Goal: Task Accomplishment & Management: Complete application form

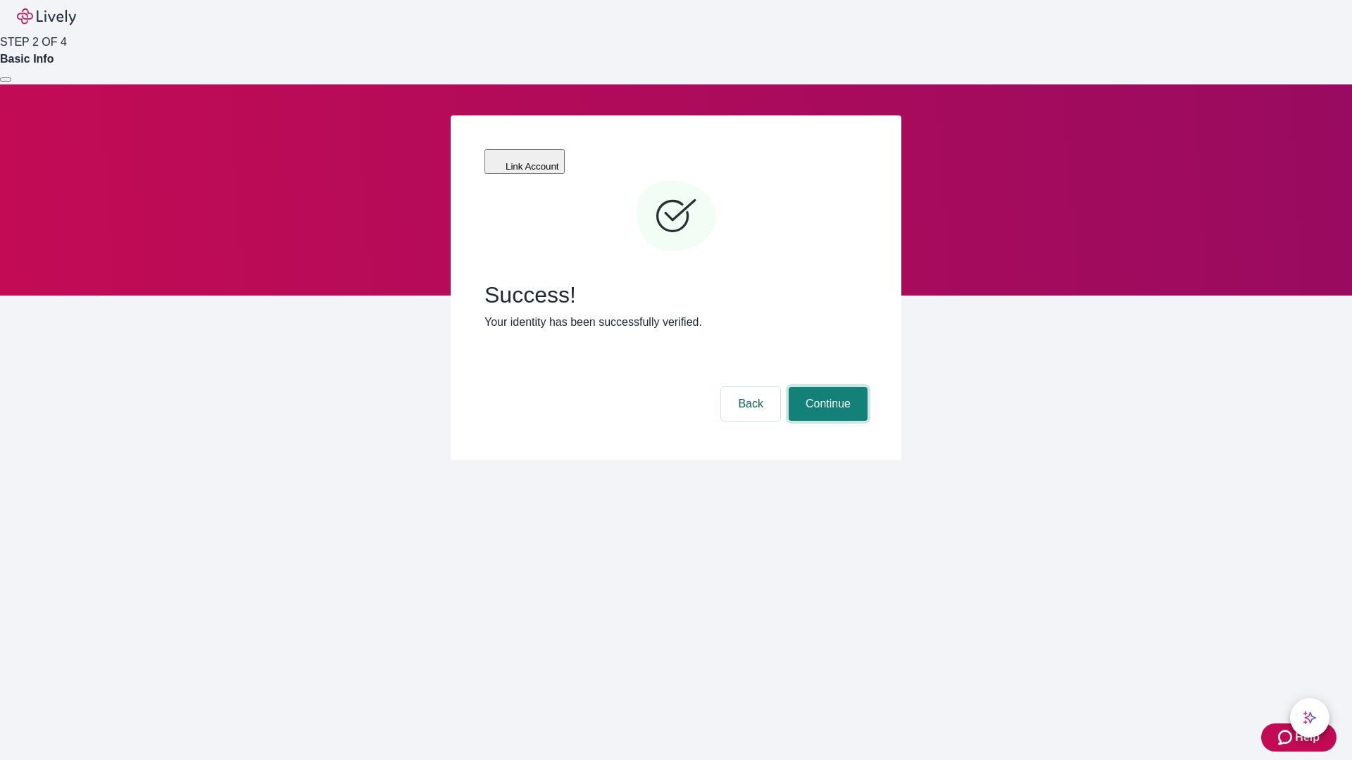
click at [826, 387] on button "Continue" at bounding box center [827, 404] width 79 height 34
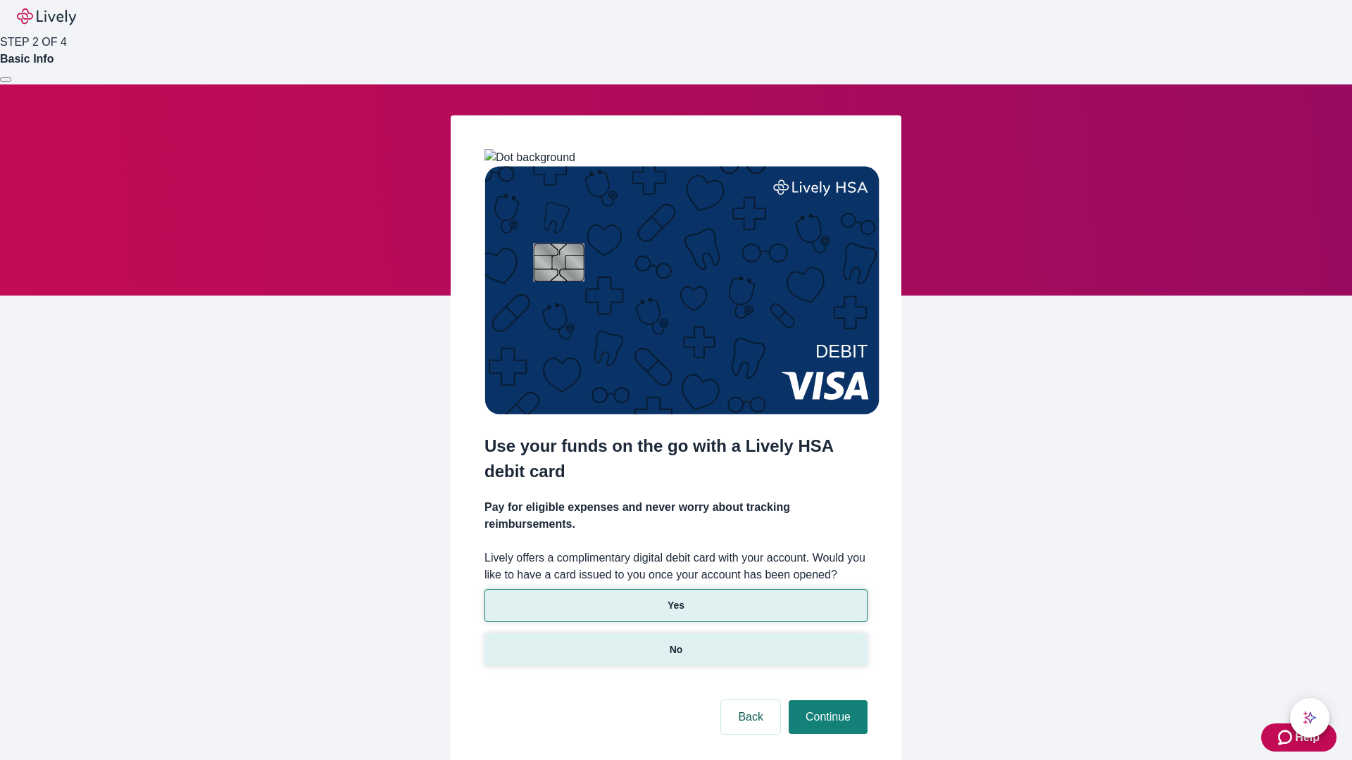
click at [675, 643] on p "No" at bounding box center [675, 650] width 13 height 15
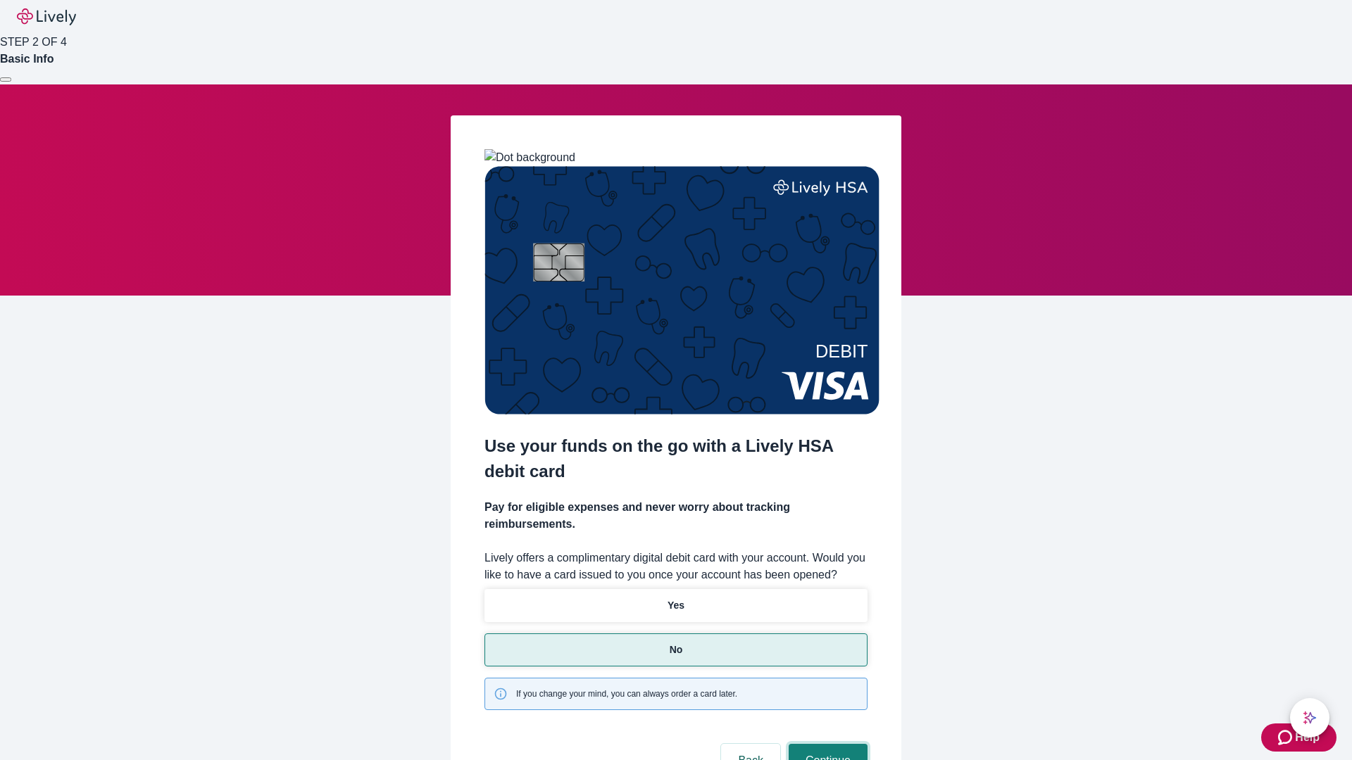
click at [826, 744] on button "Continue" at bounding box center [827, 761] width 79 height 34
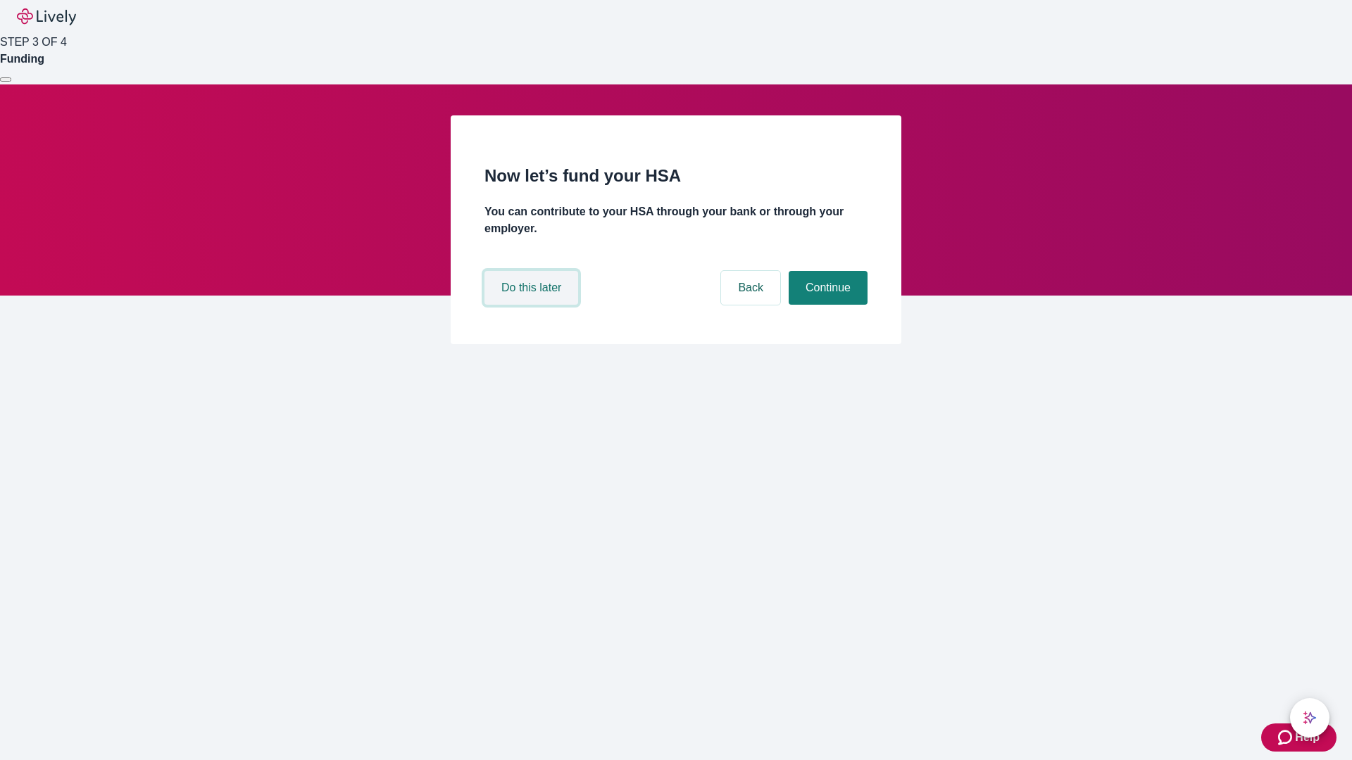
click at [533, 305] on button "Do this later" at bounding box center [531, 288] width 94 height 34
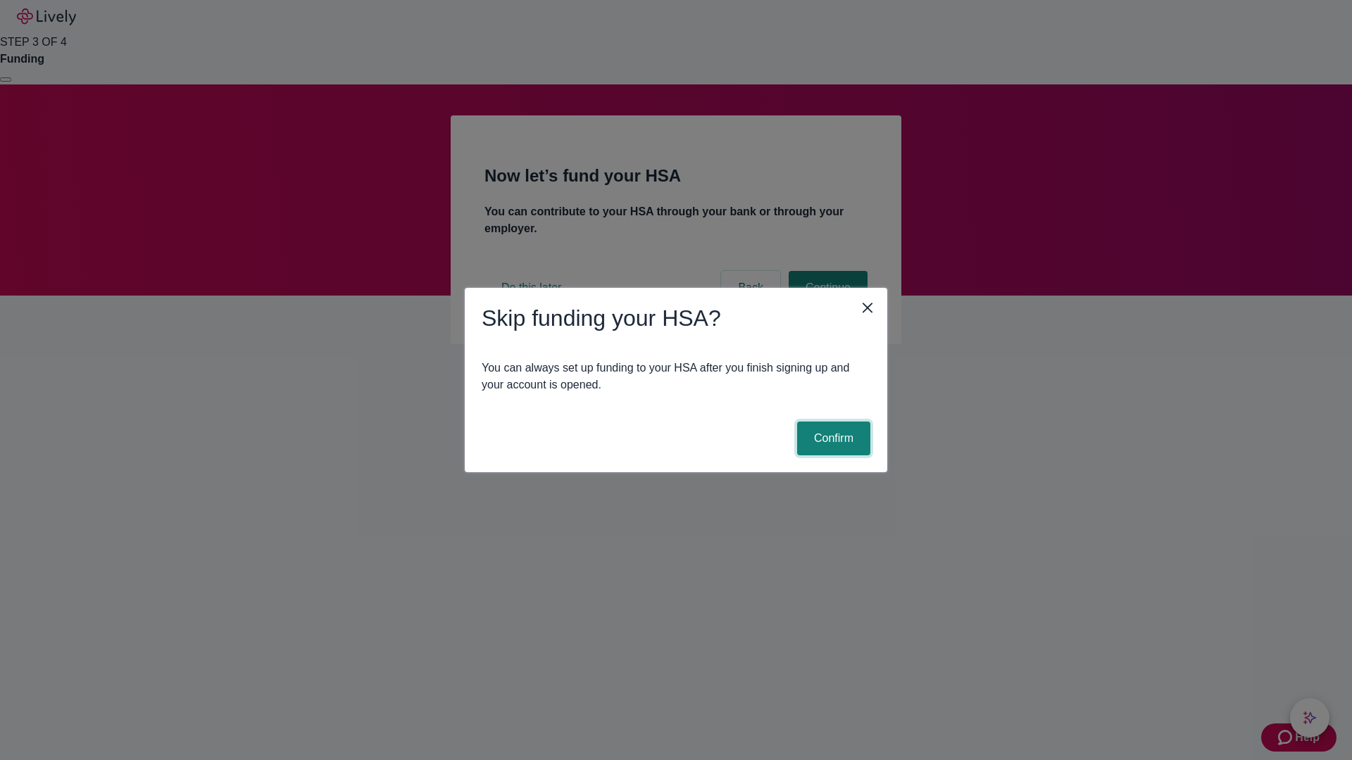
click at [831, 439] on button "Confirm" at bounding box center [833, 439] width 73 height 34
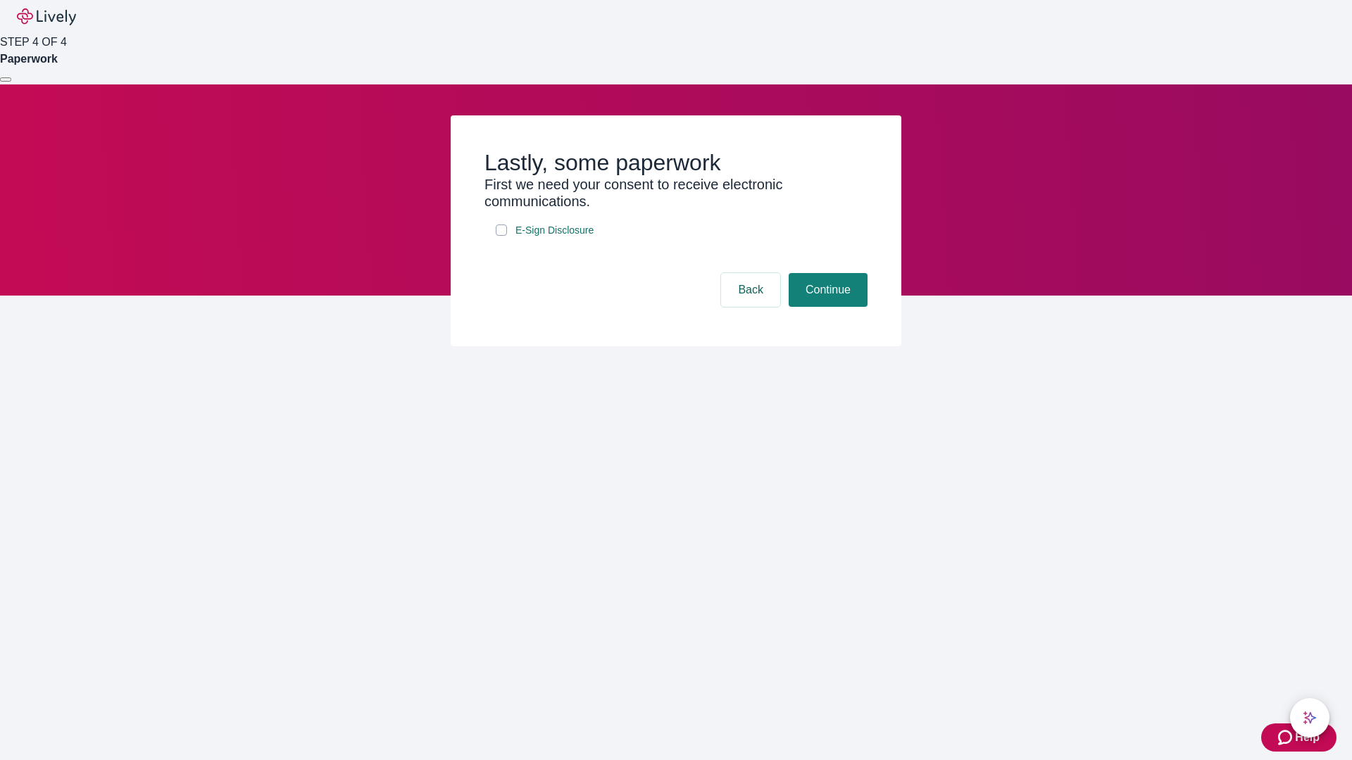
click at [501, 236] on input "E-Sign Disclosure" at bounding box center [501, 230] width 11 height 11
checkbox input "true"
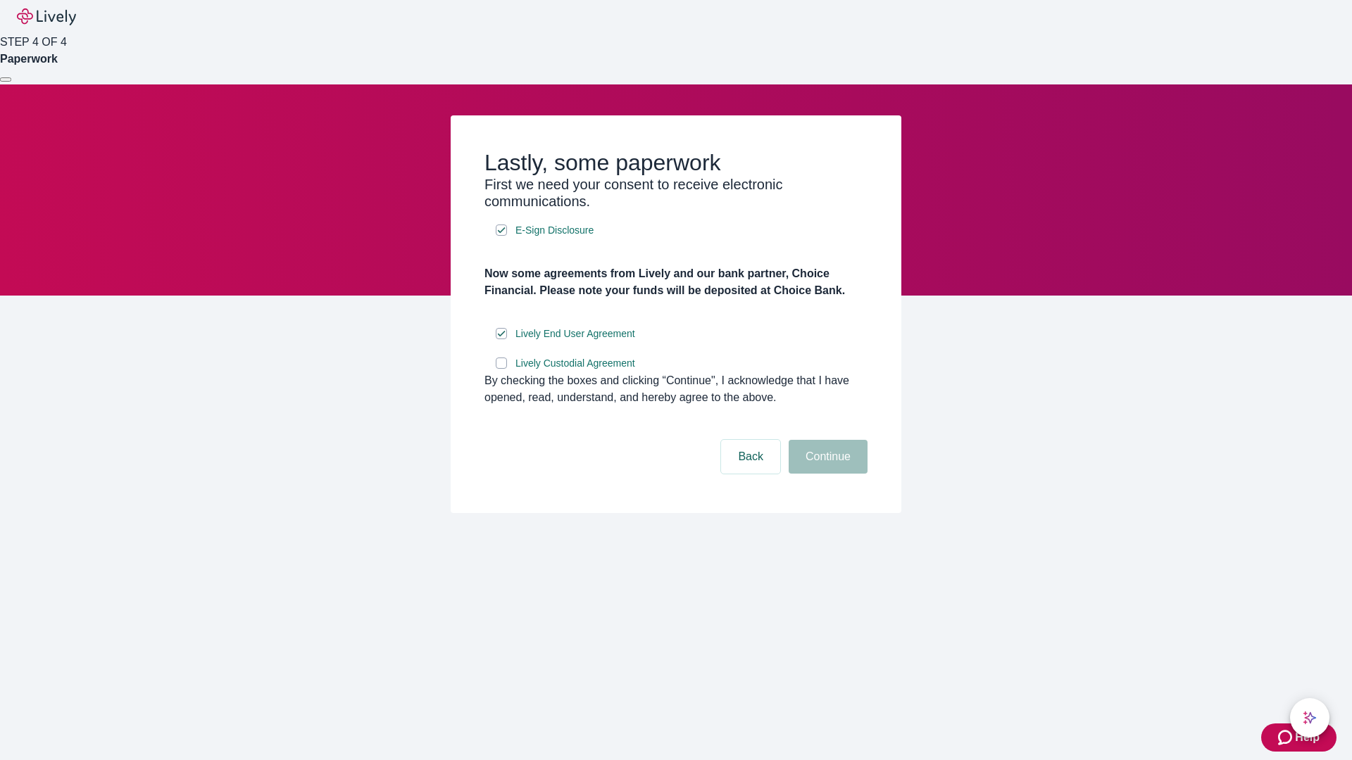
click at [501, 369] on input "Lively Custodial Agreement" at bounding box center [501, 363] width 11 height 11
checkbox input "true"
click at [826, 474] on button "Continue" at bounding box center [827, 457] width 79 height 34
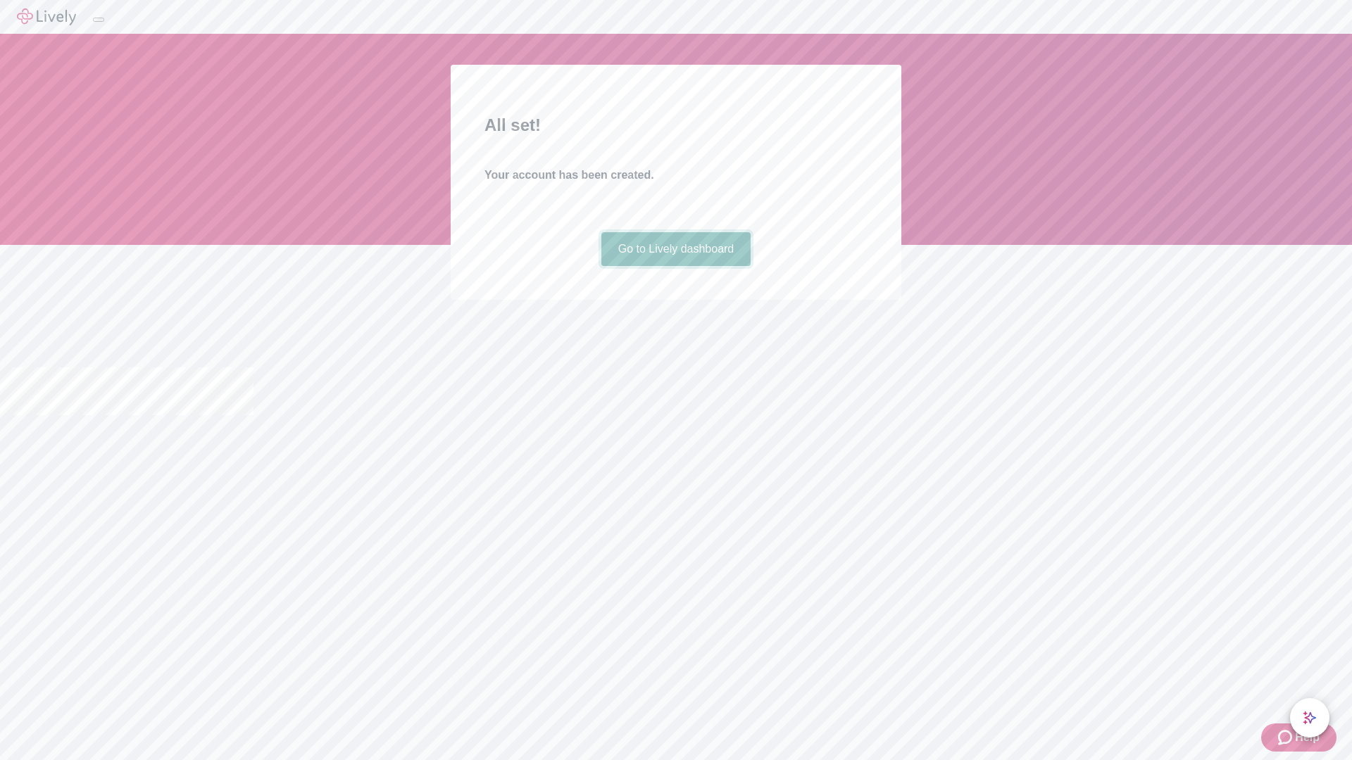
click at [675, 266] on link "Go to Lively dashboard" at bounding box center [676, 249] width 150 height 34
